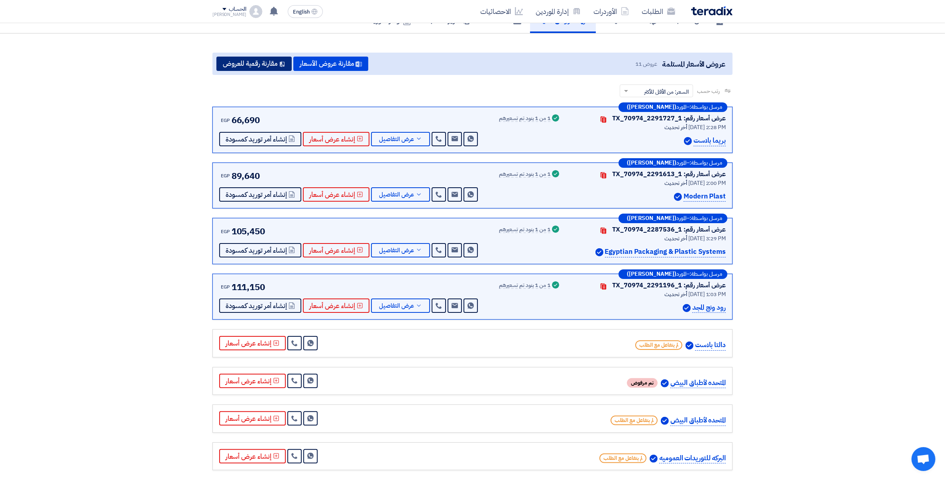
click at [254, 62] on button "مقارنة رقمية للعروض" at bounding box center [253, 64] width 75 height 14
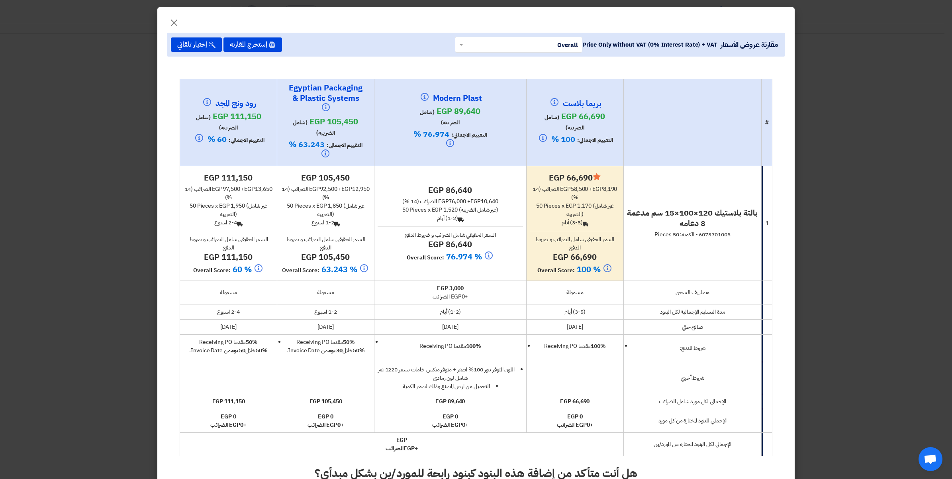
drag, startPoint x: 584, startPoint y: 202, endPoint x: 601, endPoint y: 206, distance: 17.0
click at [601, 206] on div "50 Pieces x egp 1,170 (غير شامل الضريبه)" at bounding box center [575, 210] width 90 height 17
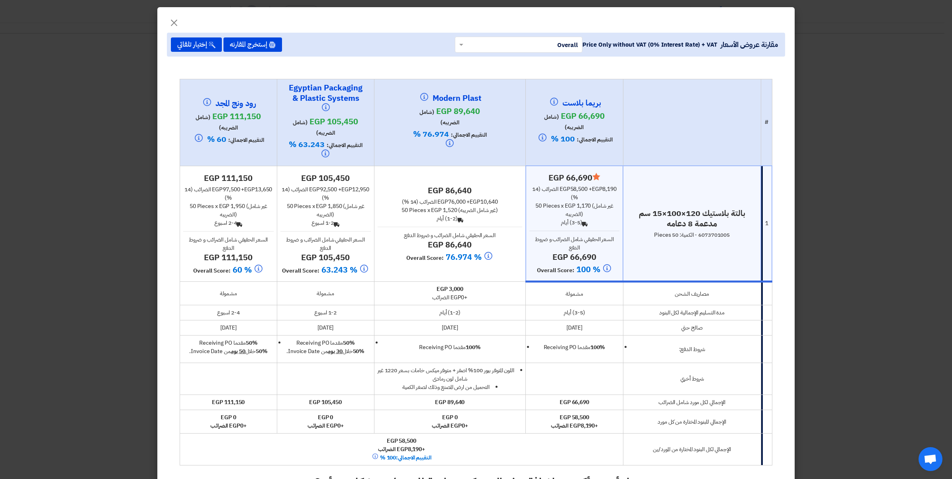
click at [579, 346] on span "100% مقدما Receiving PO" at bounding box center [575, 347] width 62 height 8
drag, startPoint x: 335, startPoint y: 204, endPoint x: 349, endPoint y: 209, distance: 15.6
click at [342, 209] on span "egp 1,850" at bounding box center [329, 206] width 26 height 8
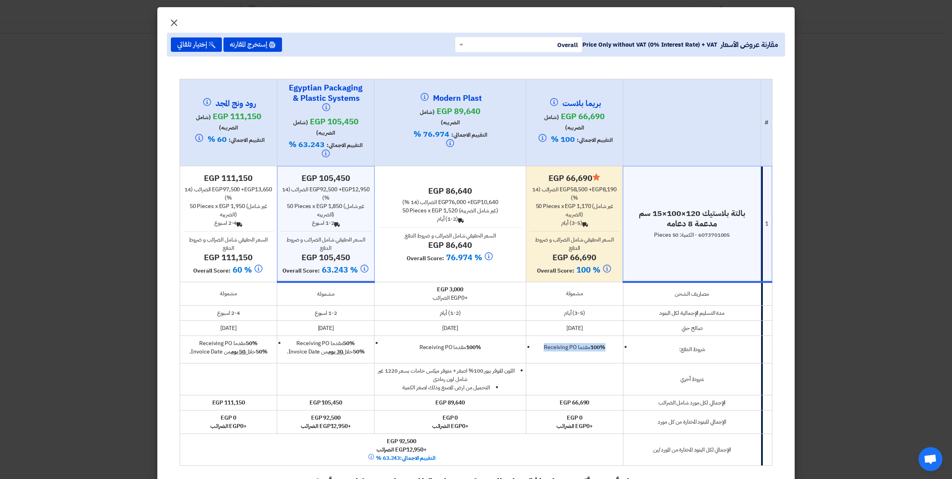
click at [179, 21] on span "×" at bounding box center [174, 22] width 10 height 24
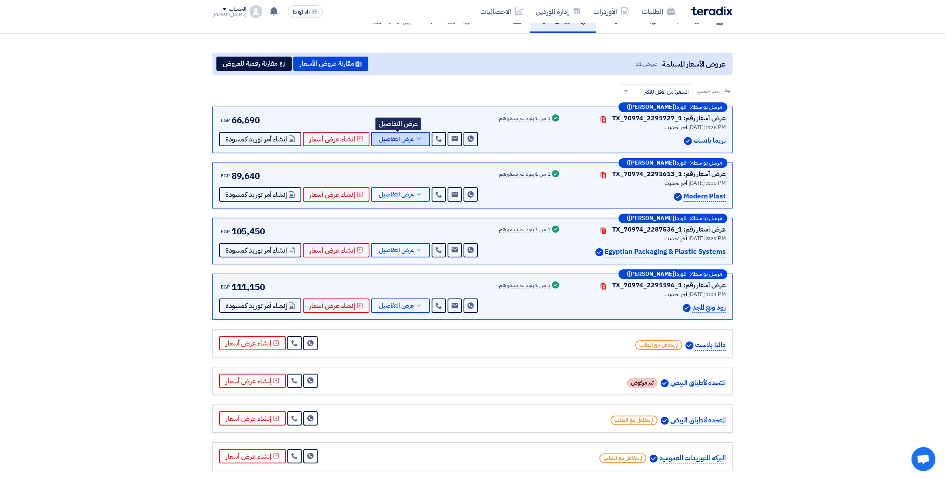
click at [416, 138] on icon at bounding box center [419, 138] width 6 height 6
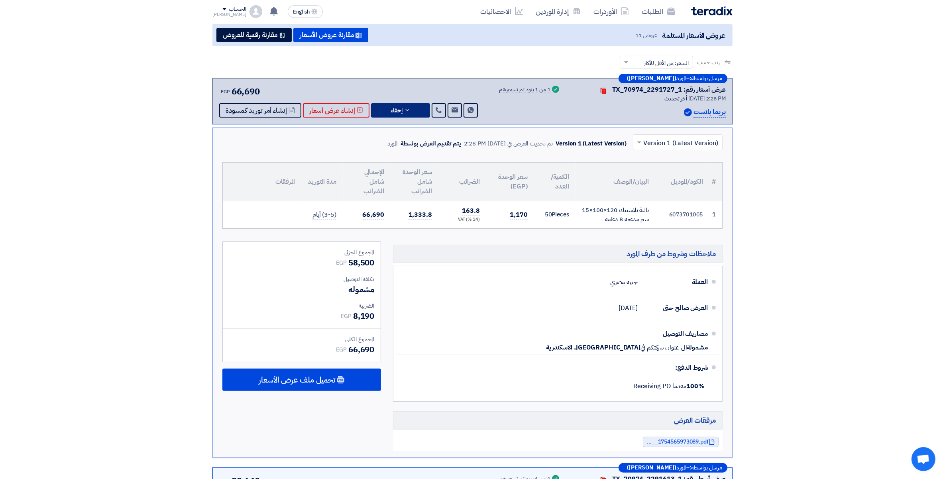
scroll to position [100, 0]
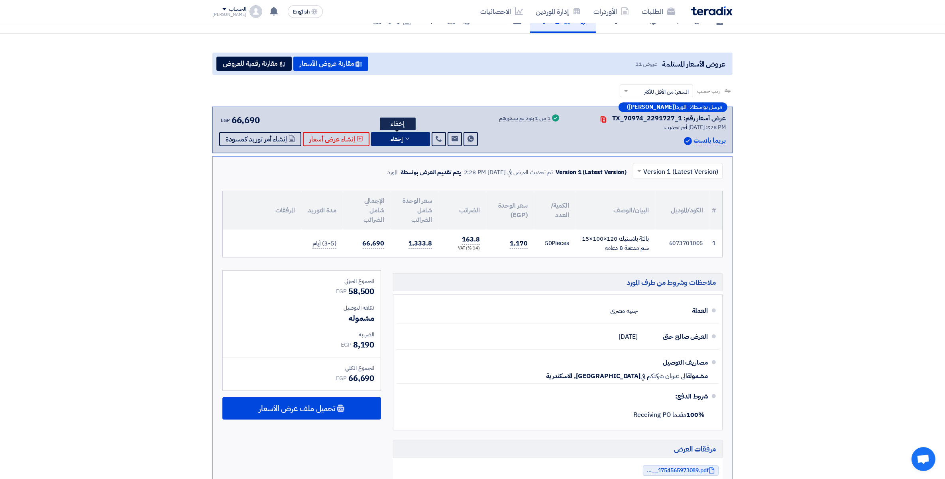
click at [410, 132] on button "إخفاء" at bounding box center [400, 139] width 59 height 14
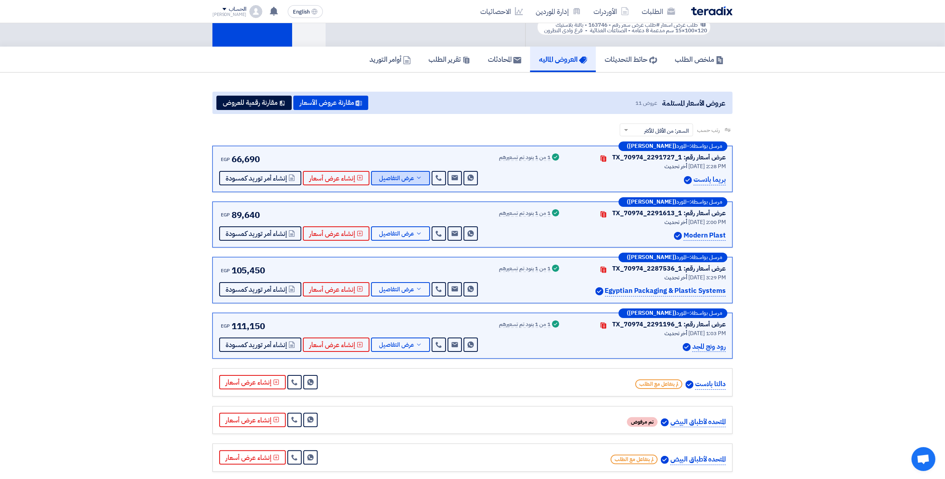
scroll to position [50, 0]
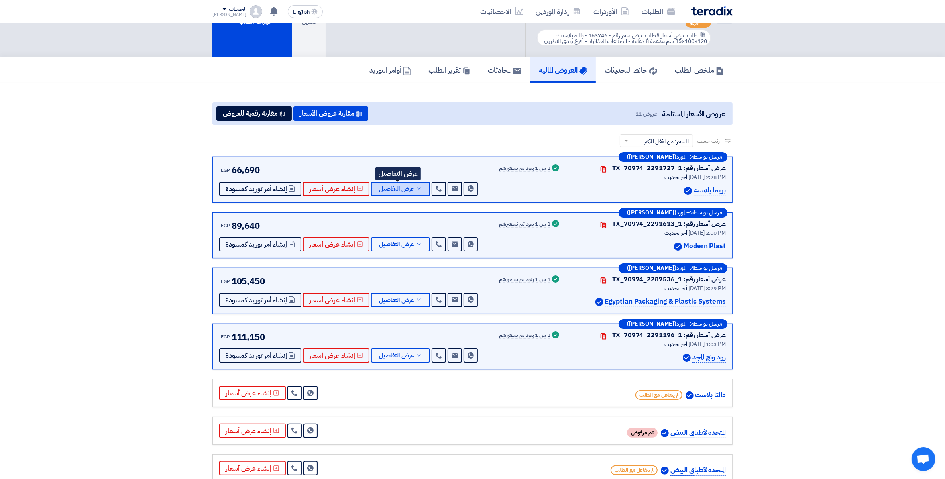
click at [409, 188] on span "عرض التفاصيل" at bounding box center [396, 189] width 35 height 6
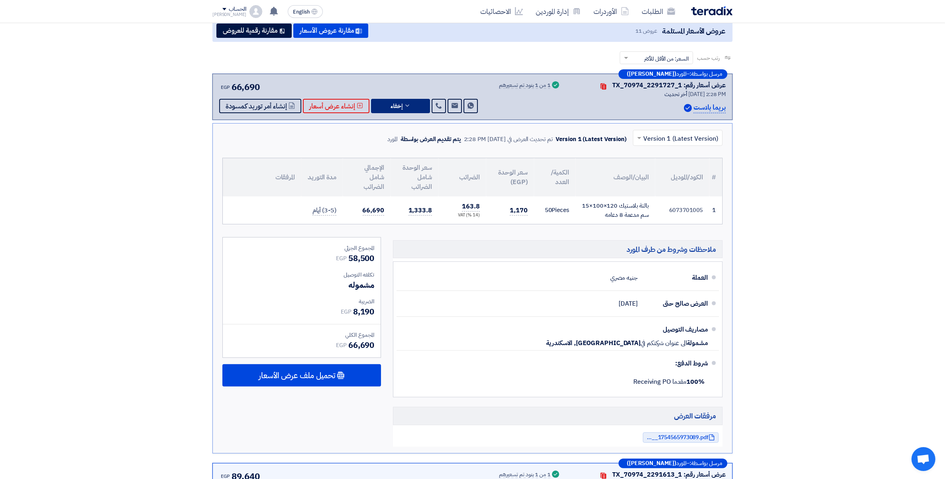
scroll to position [249, 0]
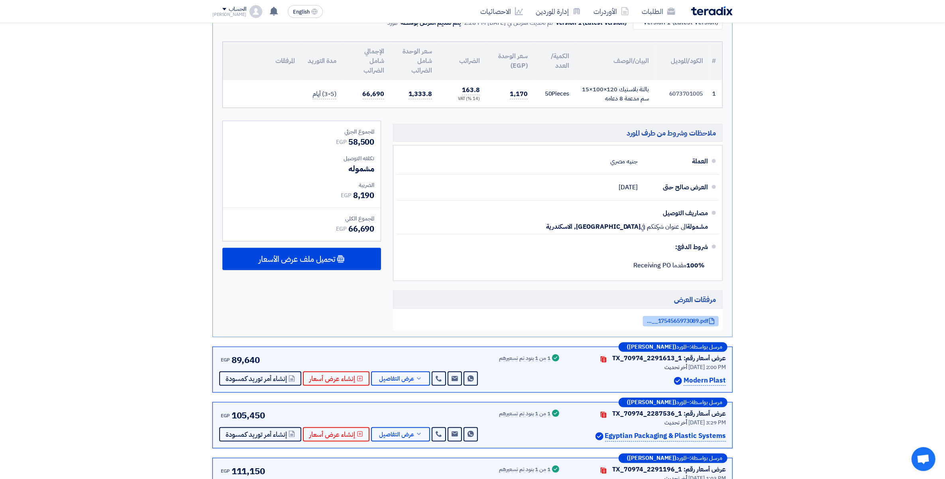
click at [692, 324] on span "PPAugV__1754565973089.pdf" at bounding box center [677, 321] width 64 height 6
